Goal: Information Seeking & Learning: Check status

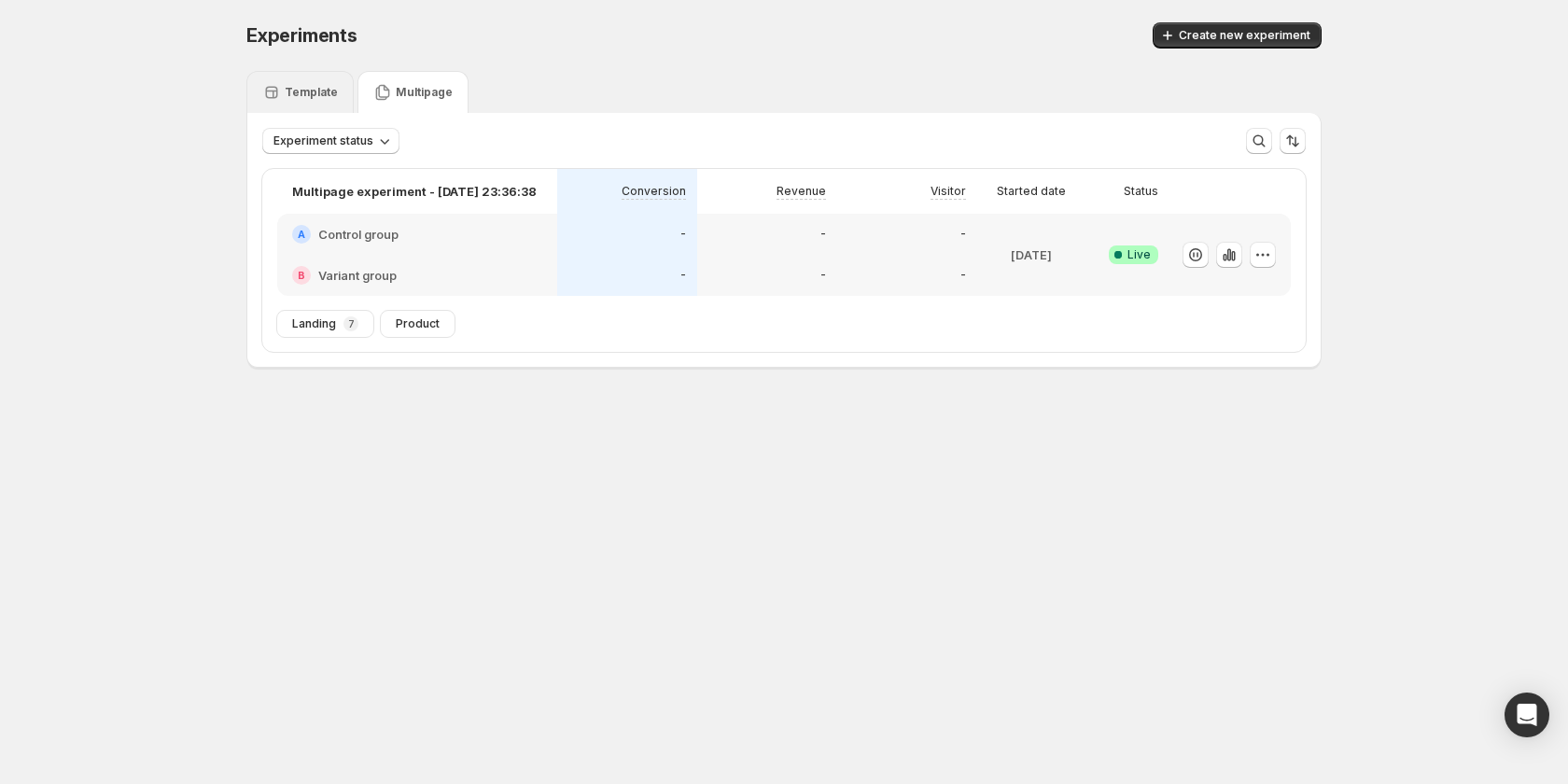
click at [340, 102] on div "Template" at bounding box center [299, 92] width 108 height 42
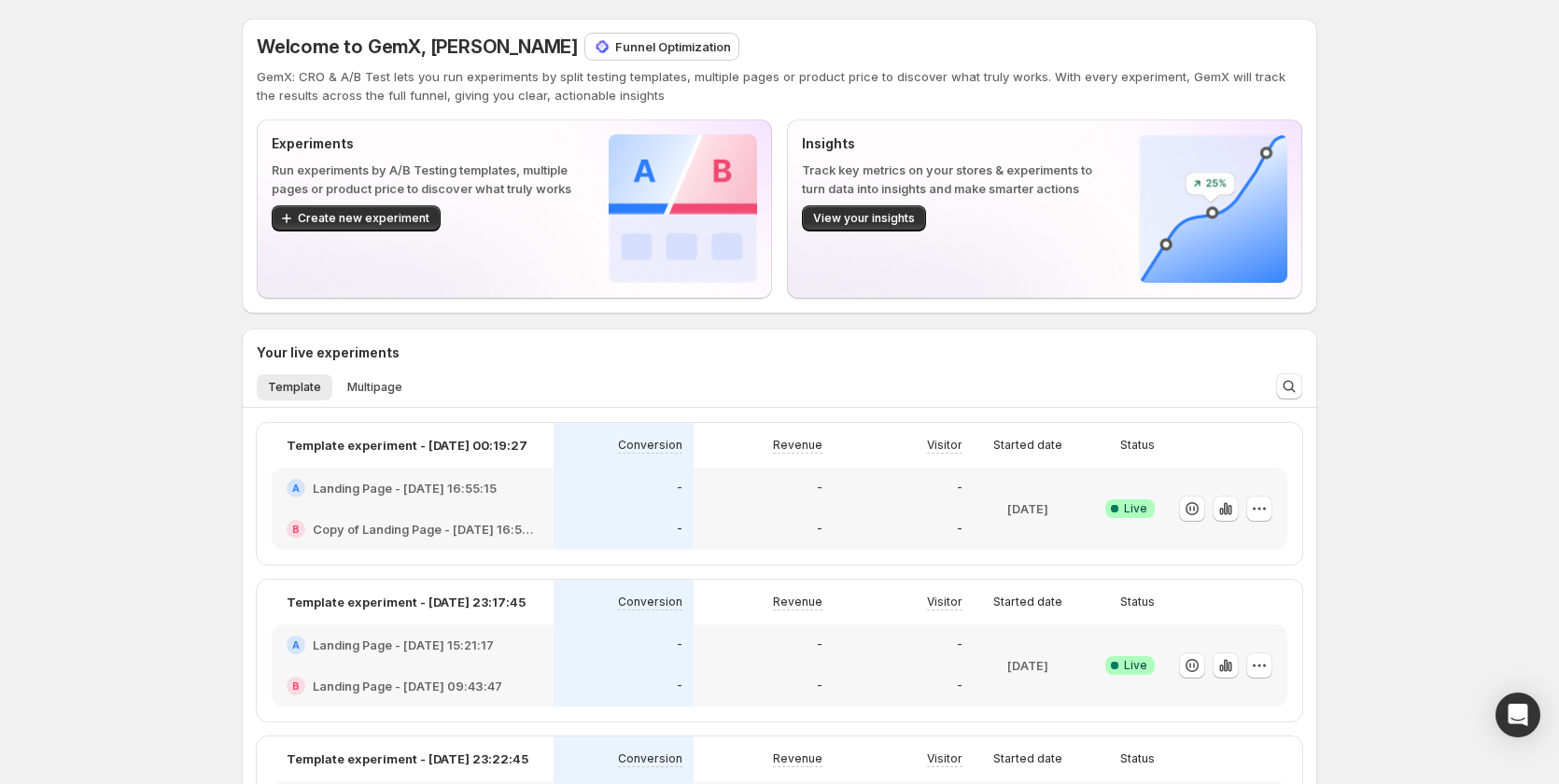
click at [615, 52] on p "Funnel Optimization" at bounding box center [673, 46] width 116 height 19
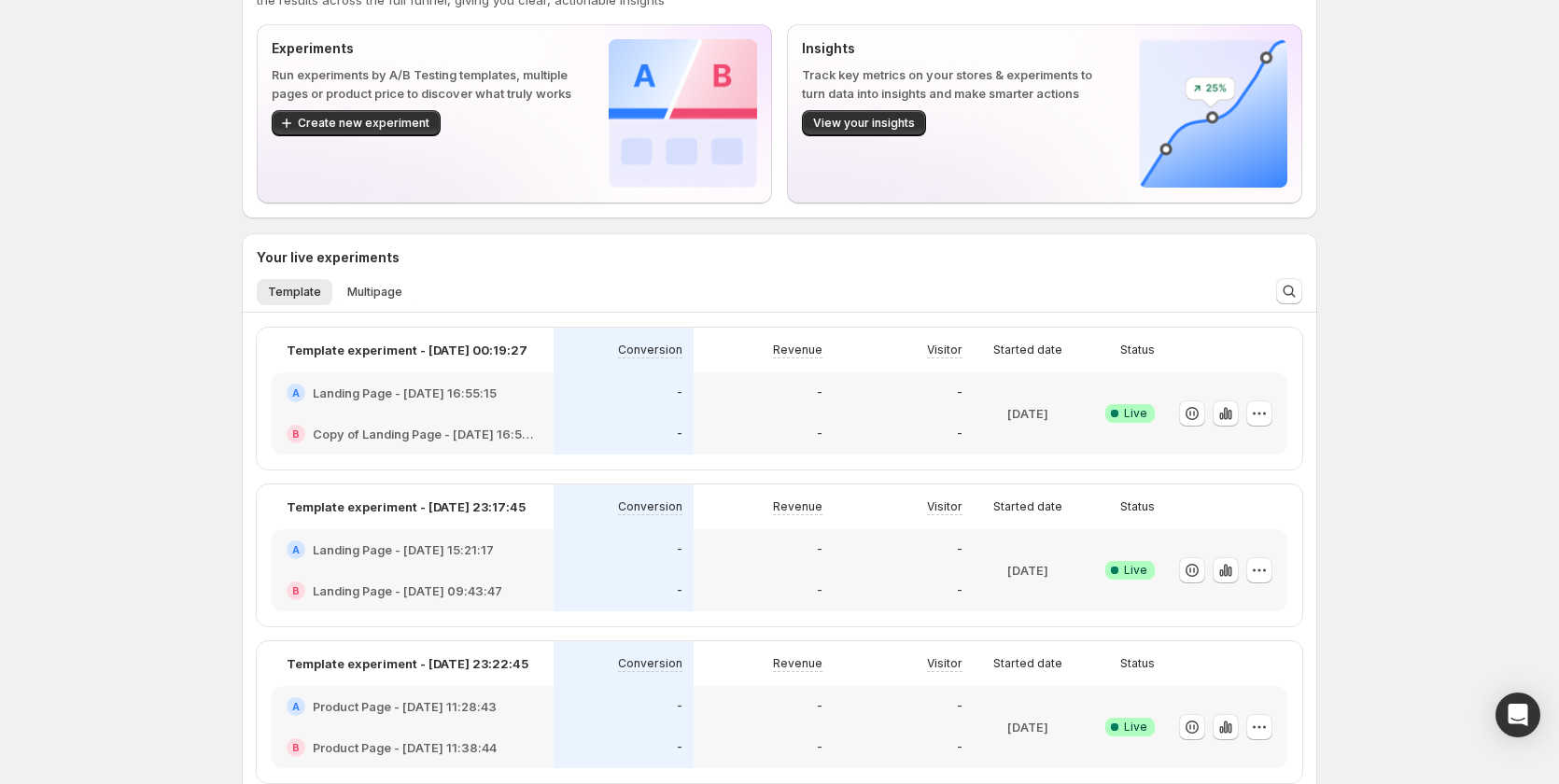
scroll to position [93, 0]
click at [382, 288] on span "Multipage" at bounding box center [374, 293] width 55 height 15
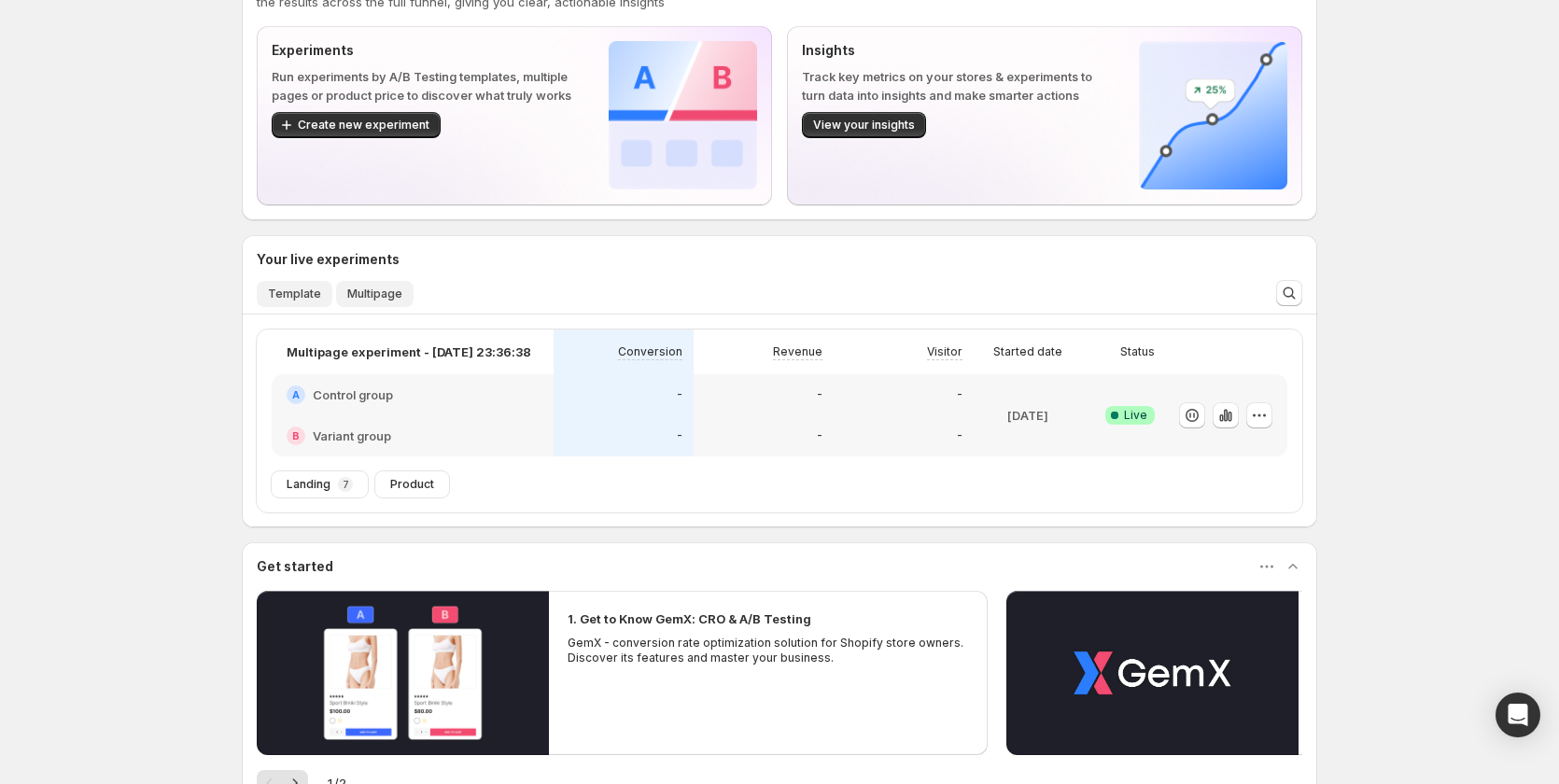
click at [310, 295] on span "Template" at bounding box center [294, 293] width 53 height 15
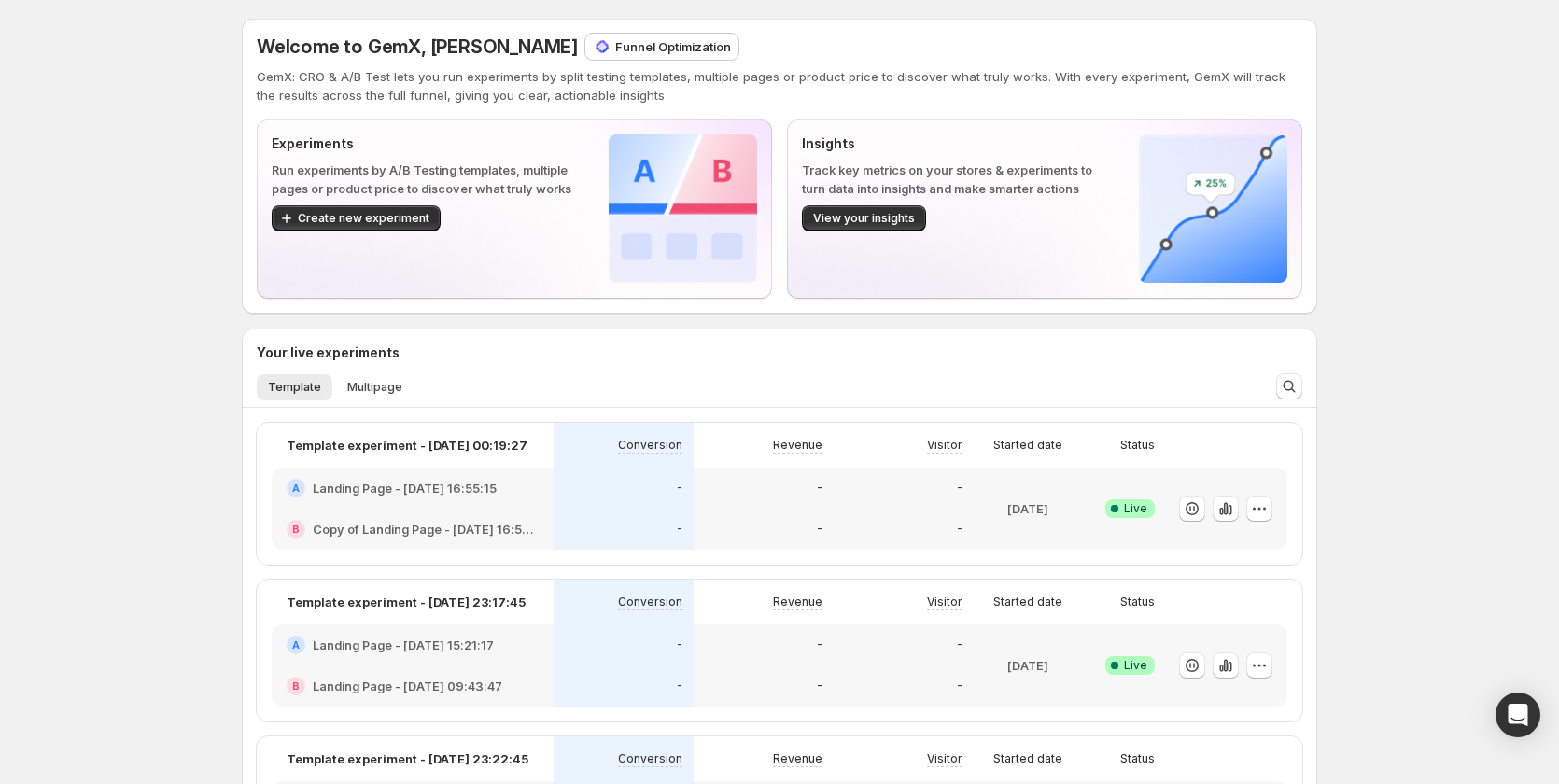
click at [615, 30] on div "Welcome to GemX, [PERSON_NAME] Funnel Optimization GemX: CRO & A/B Test lets yo…" at bounding box center [780, 166] width 1075 height 295
click at [617, 31] on div "Welcome to GemX, [PERSON_NAME] Funnel Optimization GemX: CRO & A/B Test lets yo…" at bounding box center [780, 166] width 1075 height 295
click at [591, 36] on div "Funnel Optimization" at bounding box center [661, 46] width 153 height 26
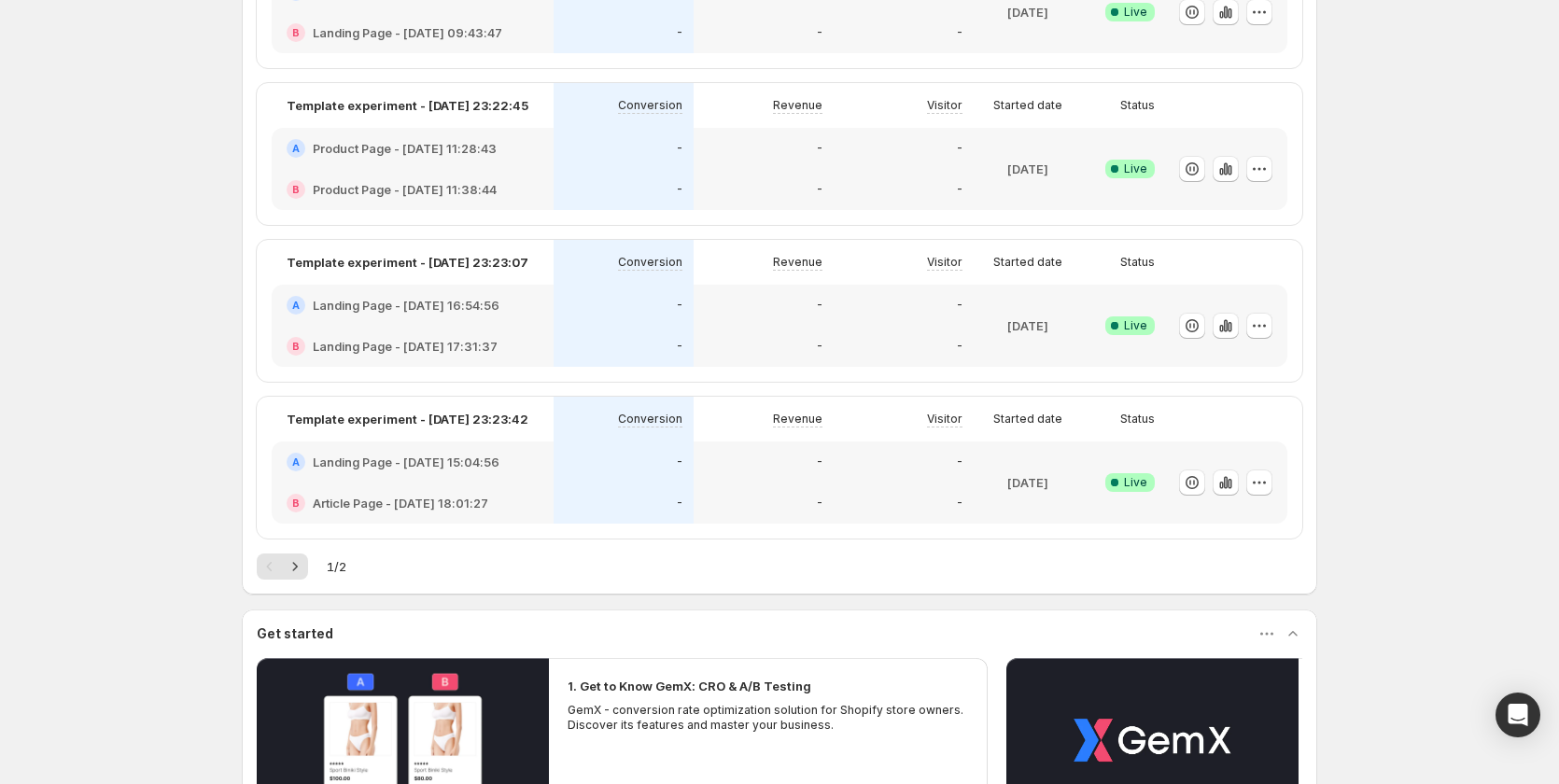
scroll to position [423, 0]
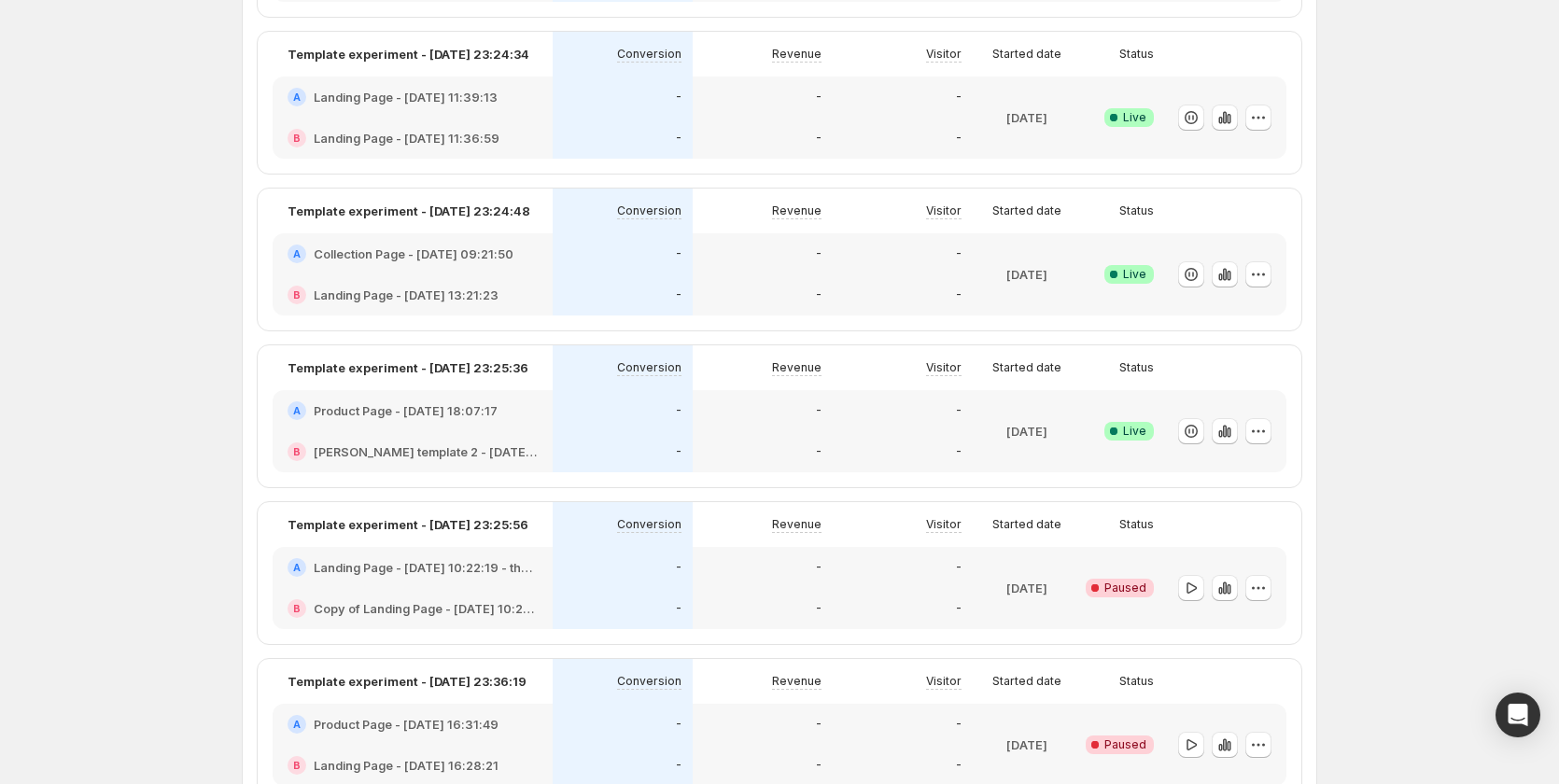
scroll to position [1368, 0]
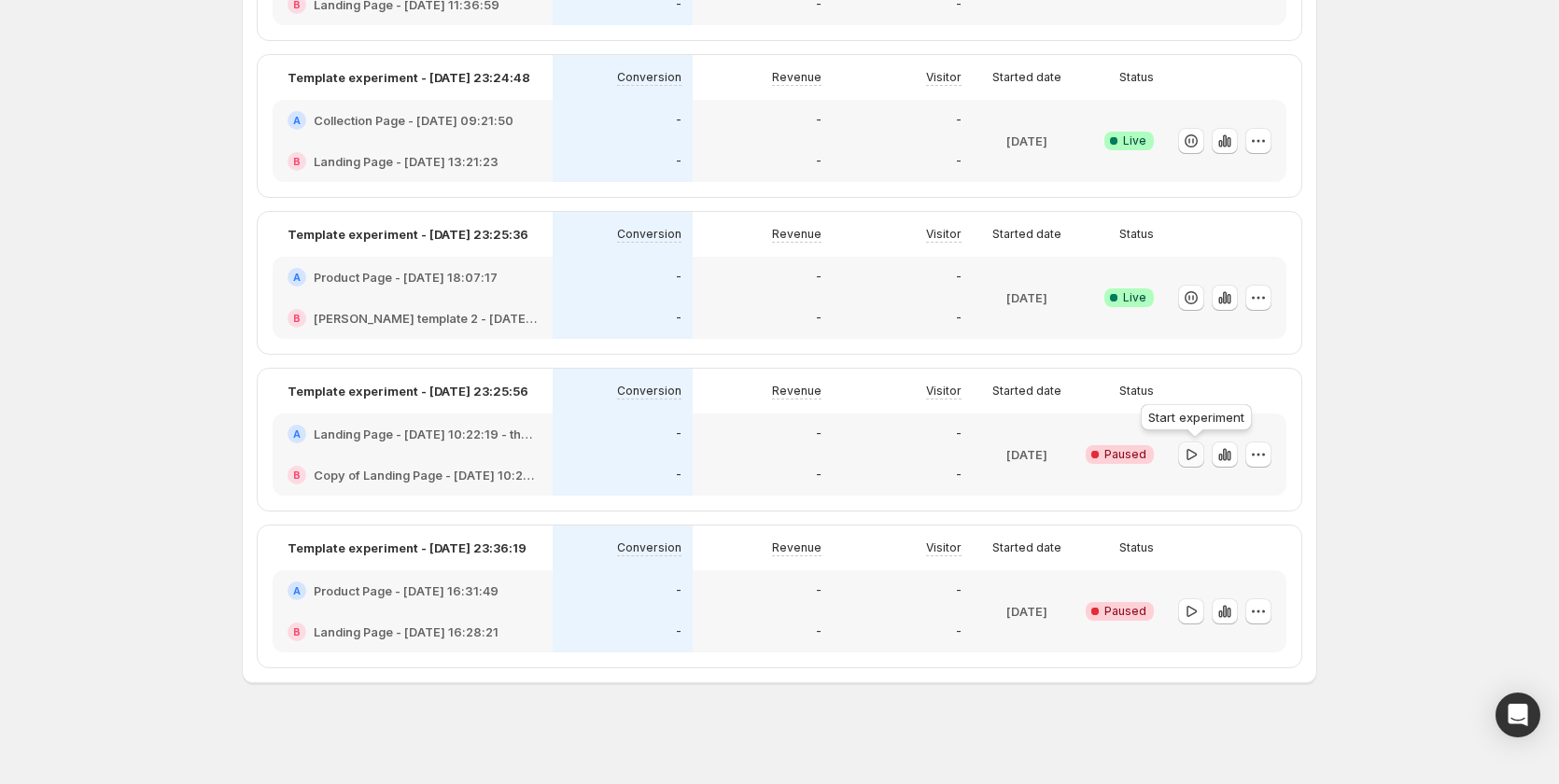
click at [1200, 455] on icon "button" at bounding box center [1190, 454] width 19 height 19
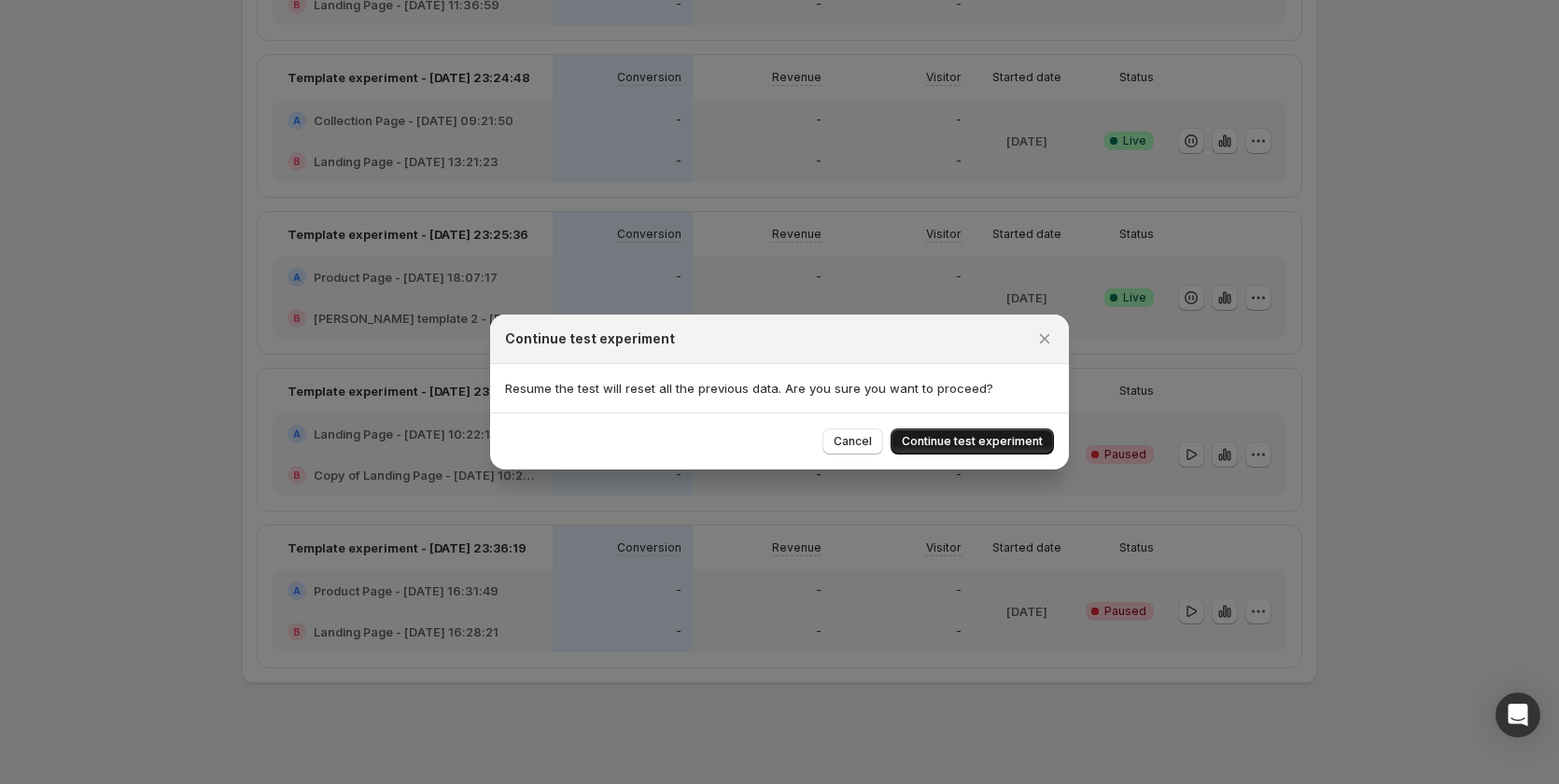
click at [980, 431] on button "Continue test experiment" at bounding box center [971, 441] width 163 height 26
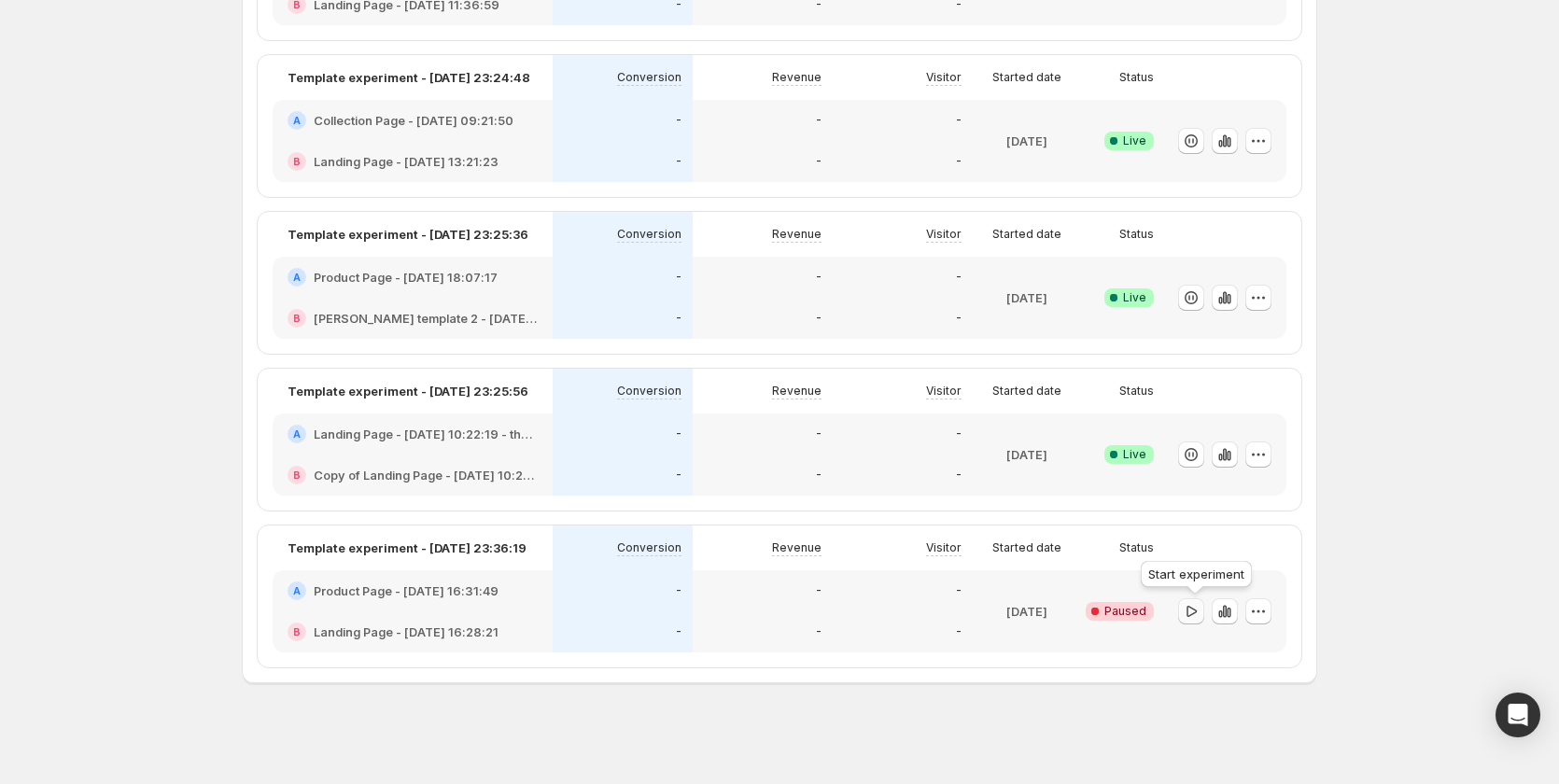
click at [1197, 619] on icon "button" at bounding box center [1190, 610] width 19 height 19
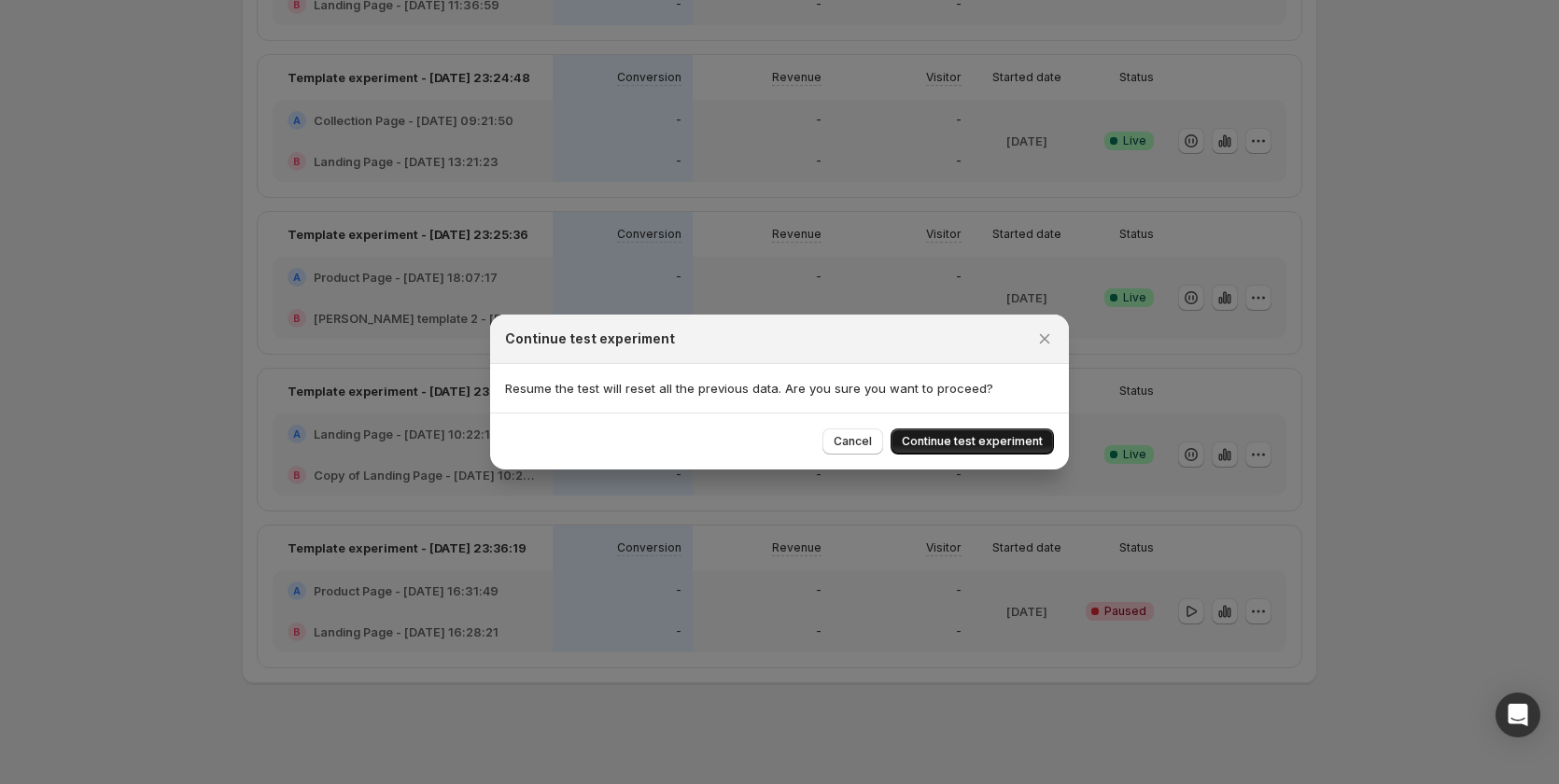
click at [971, 441] on span "Continue test experiment" at bounding box center [972, 440] width 141 height 15
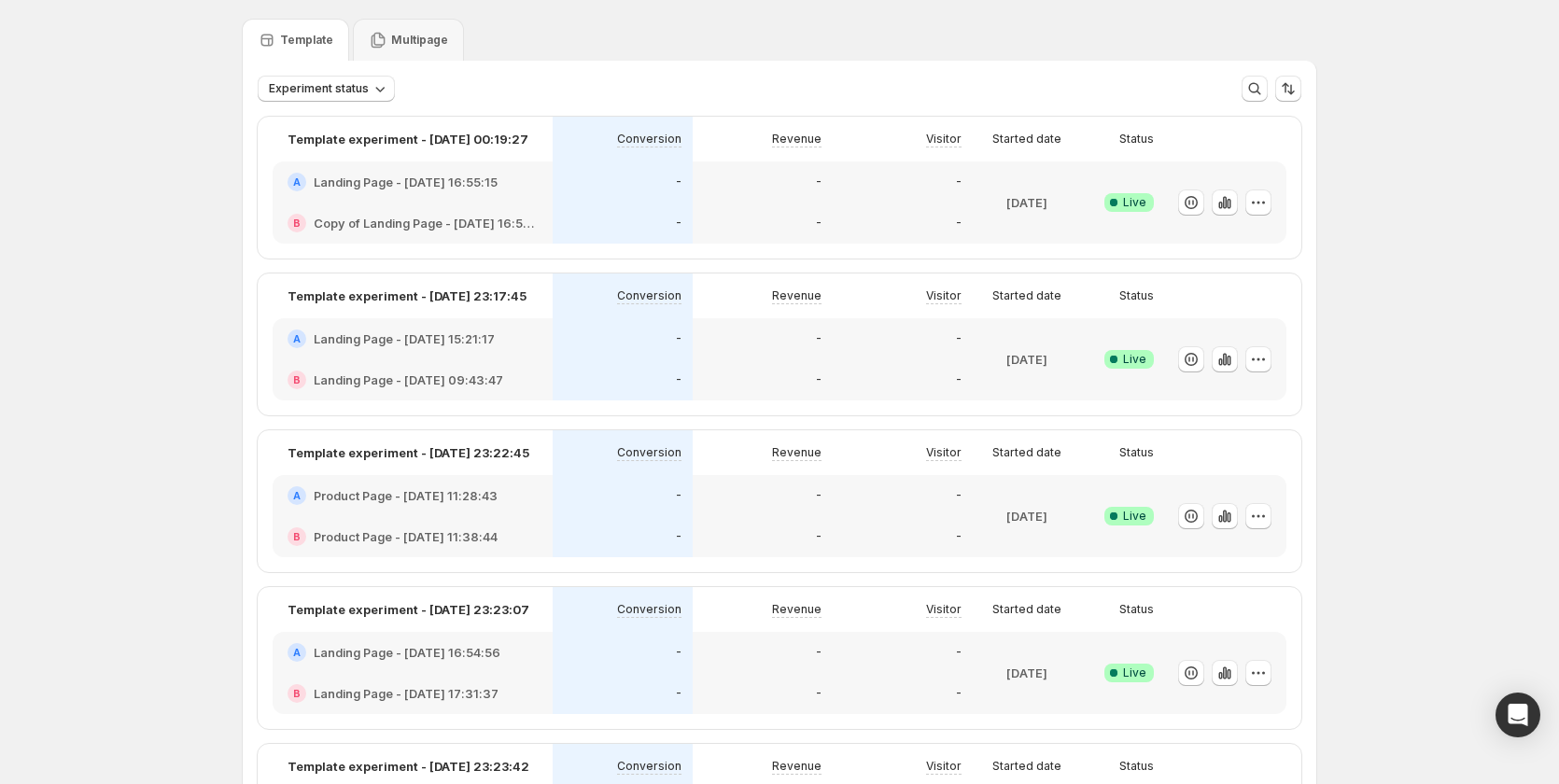
scroll to position [0, 0]
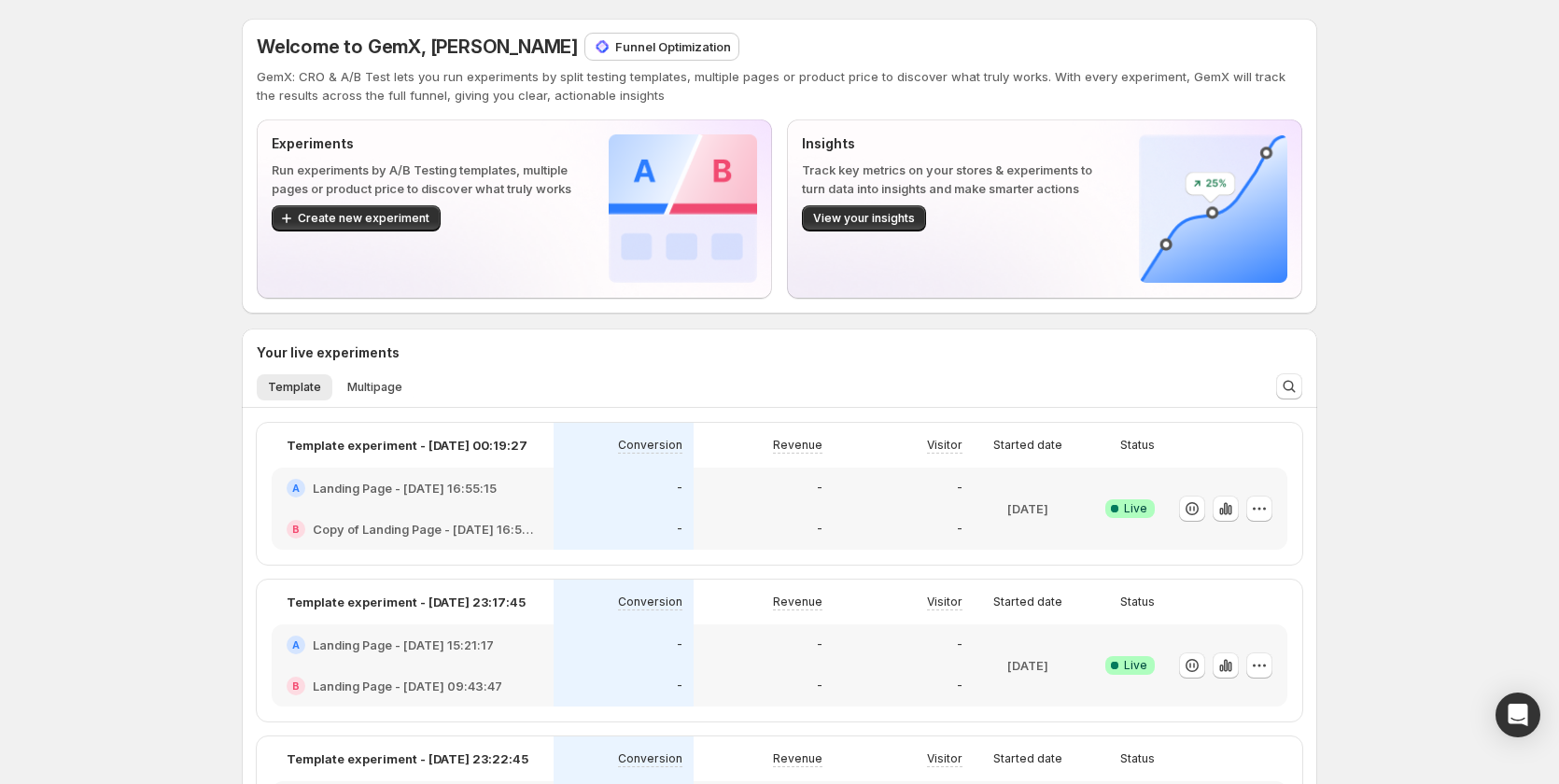
click at [617, 44] on p "Funnel Optimization" at bounding box center [673, 46] width 116 height 19
click at [345, 388] on button "Multipage" at bounding box center [374, 387] width 77 height 26
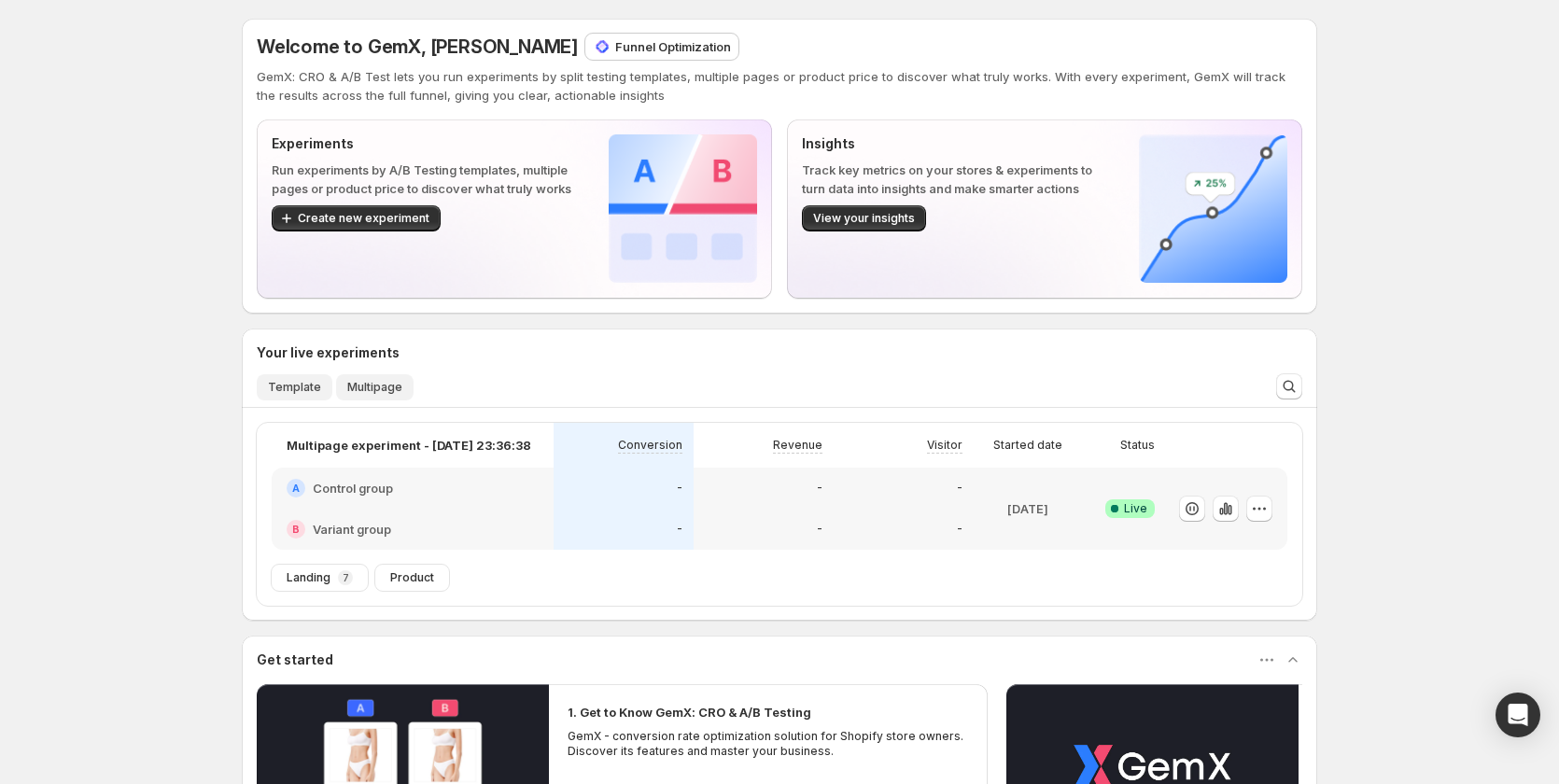
click at [303, 383] on span "Template" at bounding box center [294, 386] width 53 height 15
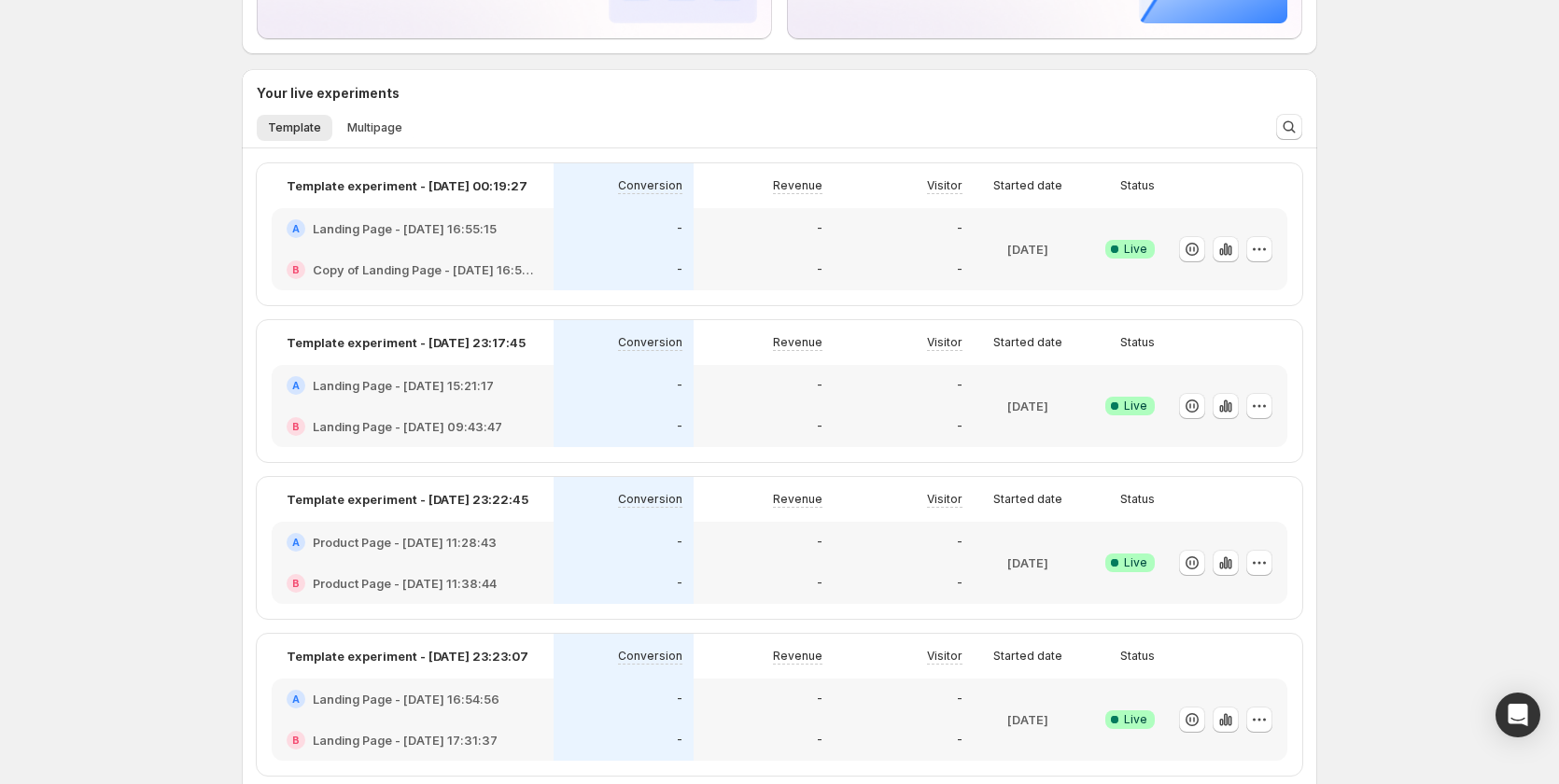
scroll to position [279, 0]
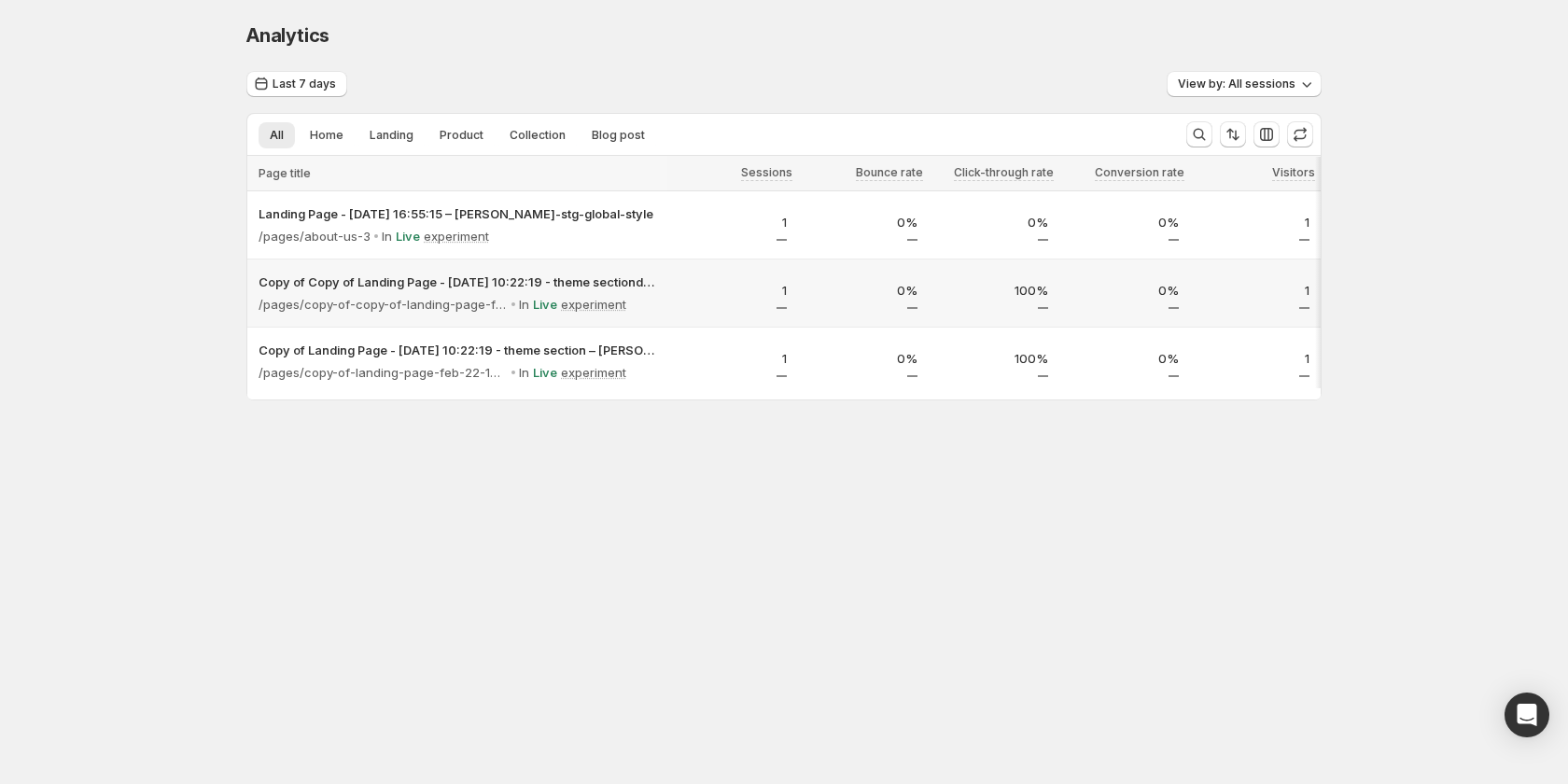
click at [678, 279] on div "1" at bounding box center [732, 292] width 130 height 50
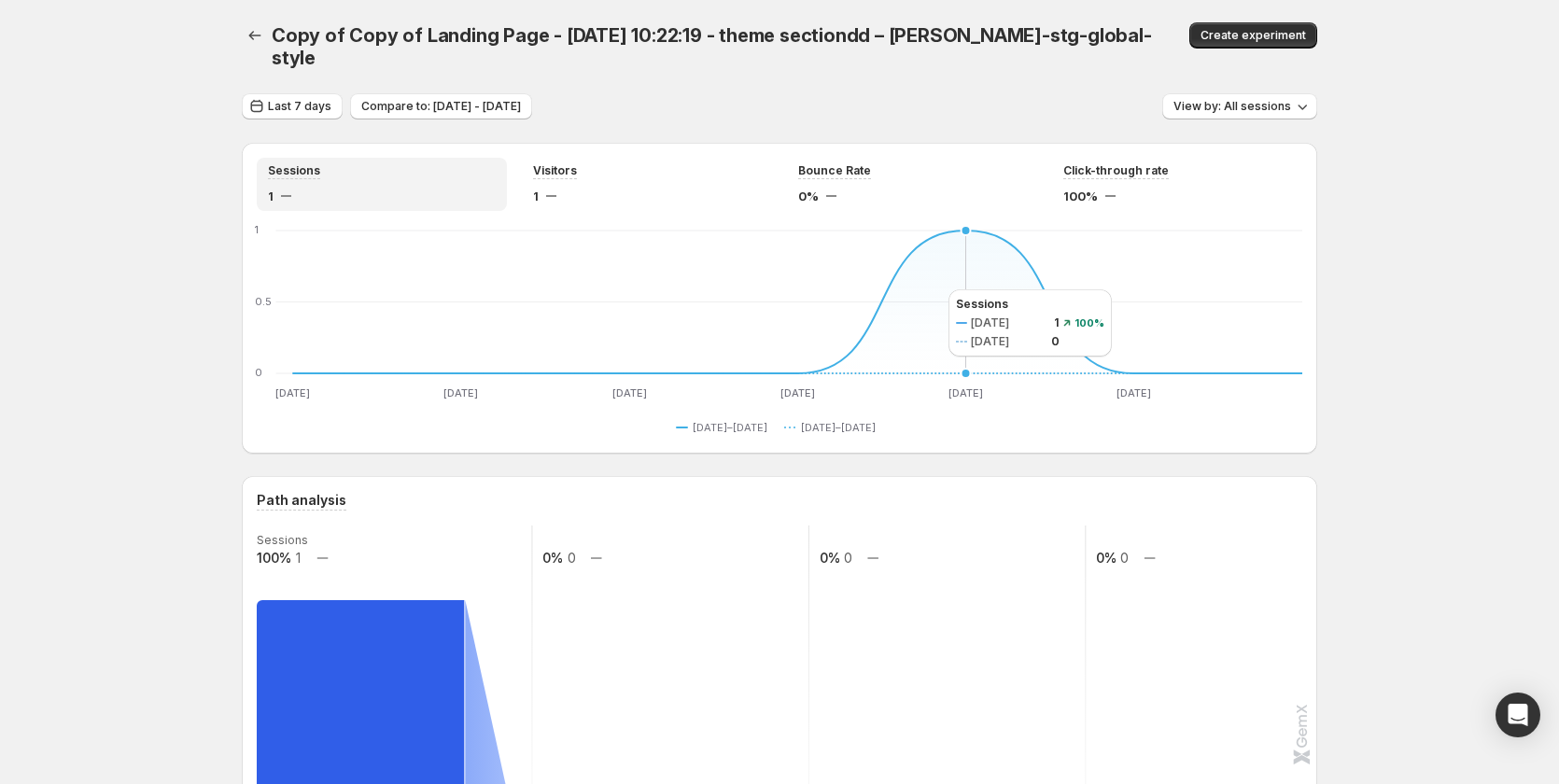
click at [930, 289] on icon "[DATE] [DATE] Oct [DATE] Oct [DATE] Oct [DATE] Oct [DATE] Oct [DATE] 0 0.5 [DAT…" at bounding box center [780, 314] width 1045 height 176
click at [904, 295] on icon "[DATE] [DATE] Oct [DATE] Oct [DATE] Oct [DATE] Oct [DATE] Oct [DATE] 0 0.5 [DAT…" at bounding box center [780, 314] width 1045 height 176
click at [1017, 292] on icon "[DATE] [DATE] Oct [DATE] Oct [DATE] Oct [DATE] Oct [DATE] Oct [DATE] 0 0.5 [DAT…" at bounding box center [780, 314] width 1045 height 176
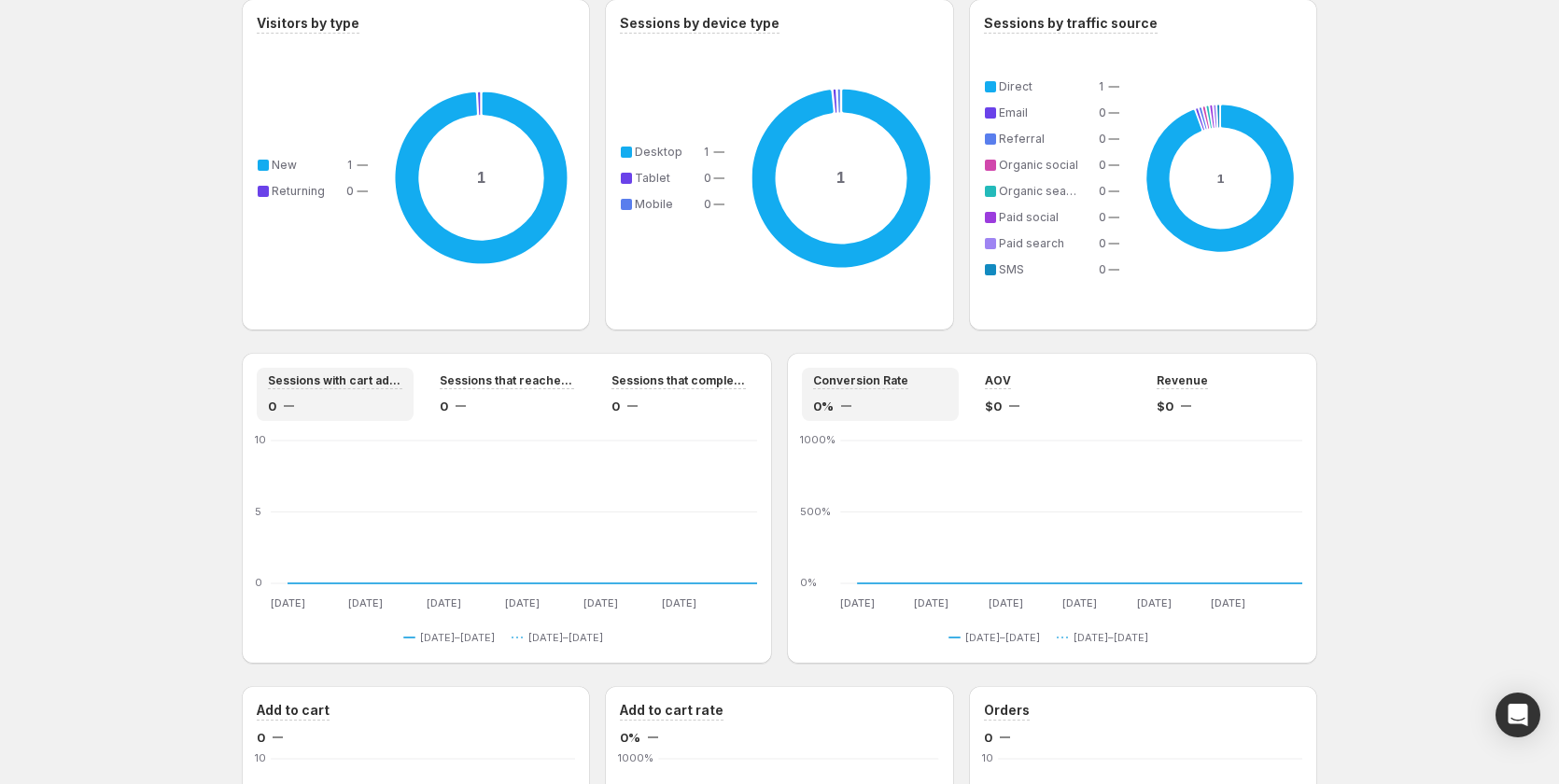
scroll to position [1306, 0]
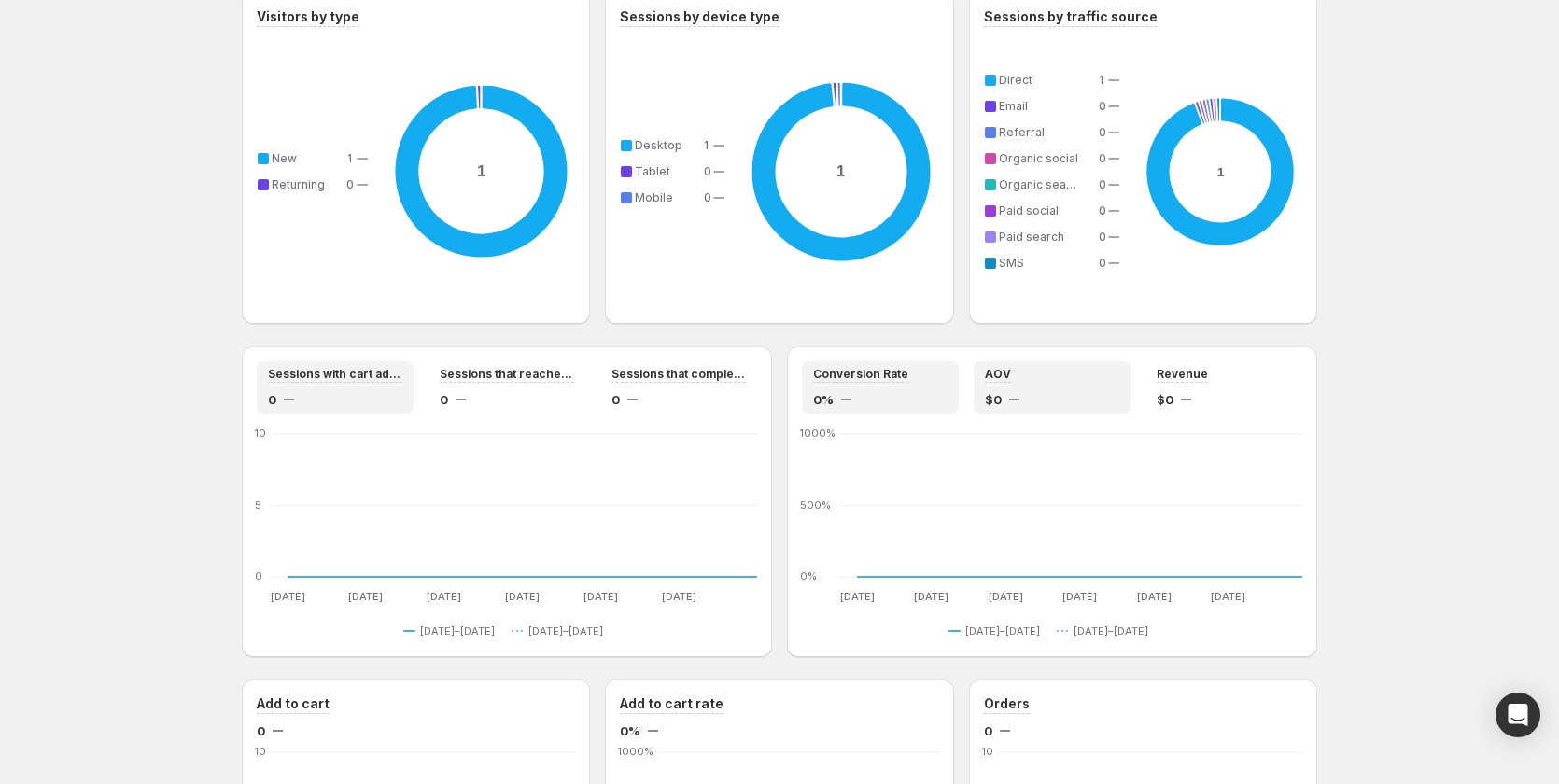
click at [1037, 390] on div "$0" at bounding box center [1052, 399] width 134 height 19
click at [1150, 378] on div "Revenue $0" at bounding box center [1223, 388] width 157 height 53
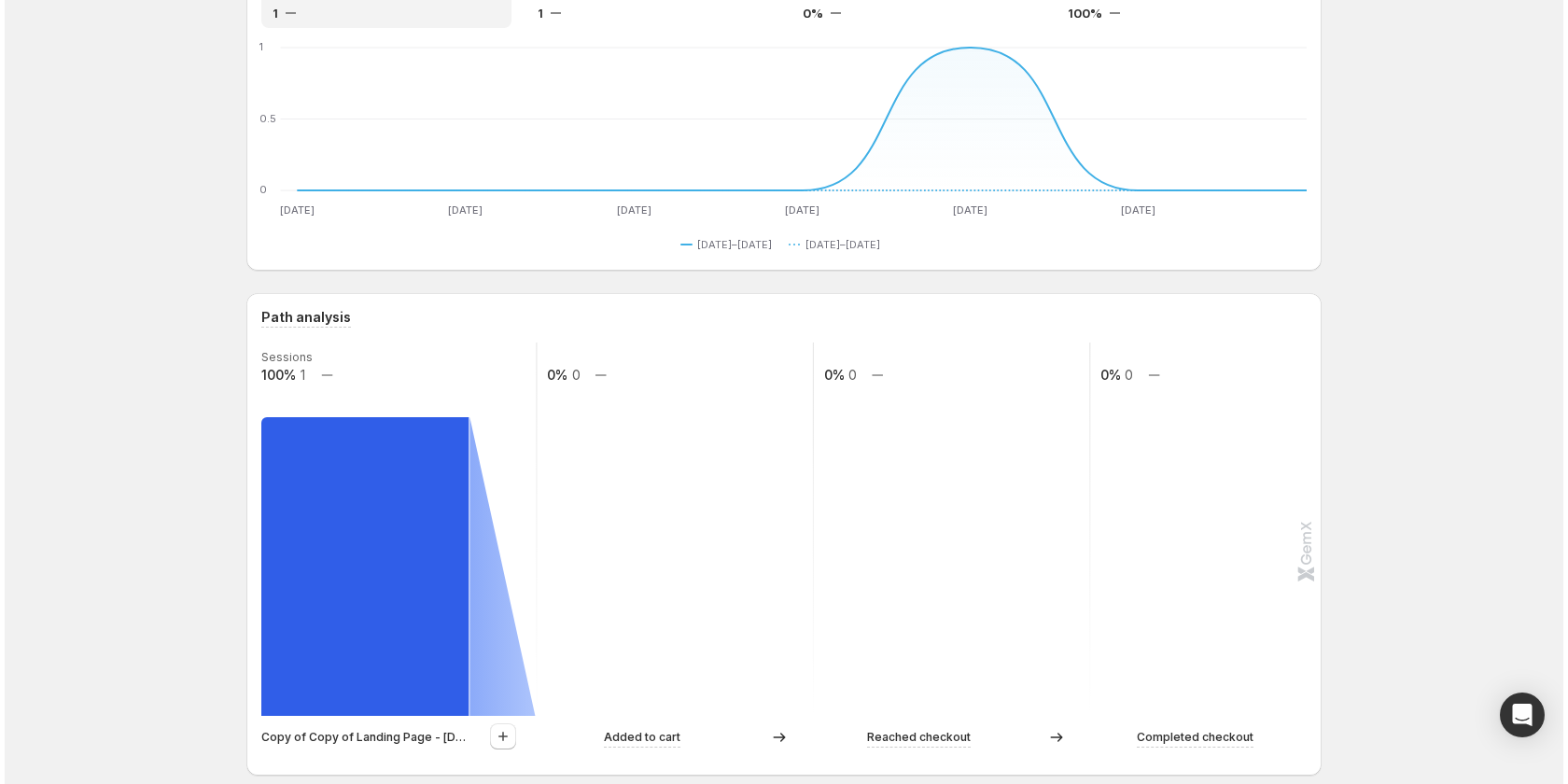
scroll to position [0, 0]
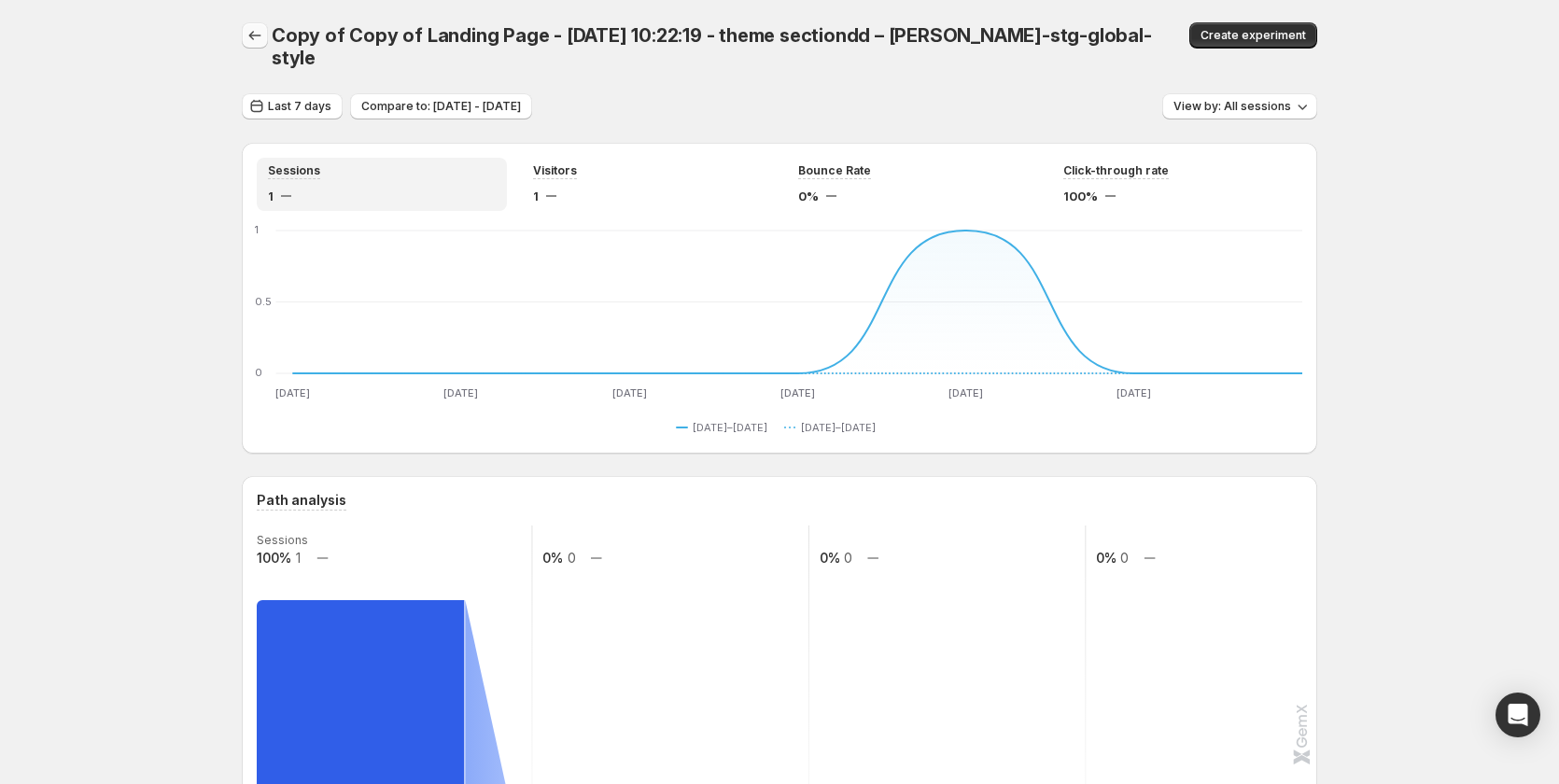
click at [262, 41] on icon "button" at bounding box center [254, 35] width 19 height 19
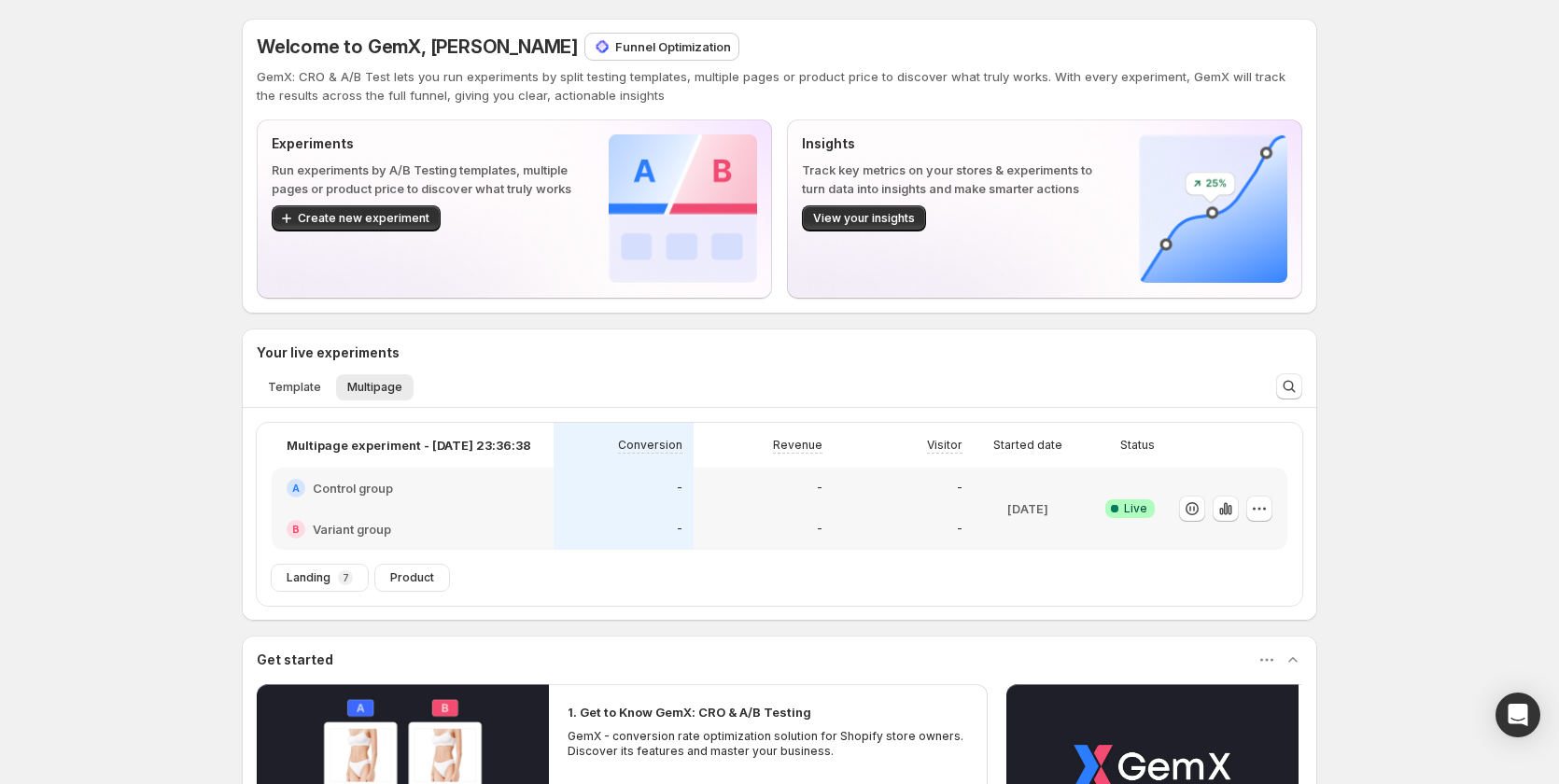
click at [615, 39] on p "Funnel Optimization" at bounding box center [673, 46] width 116 height 19
